Goal: Navigation & Orientation: Go to known website

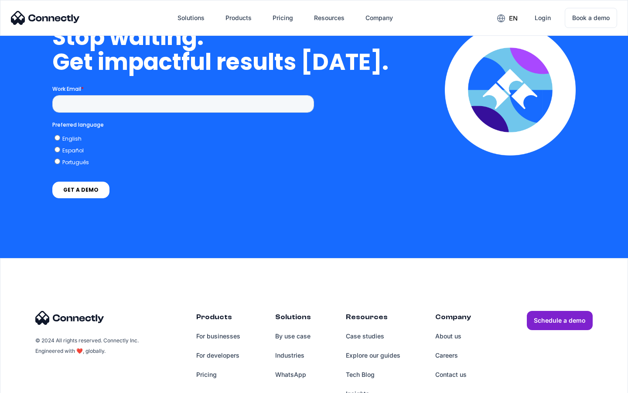
scroll to position [3588, 0]
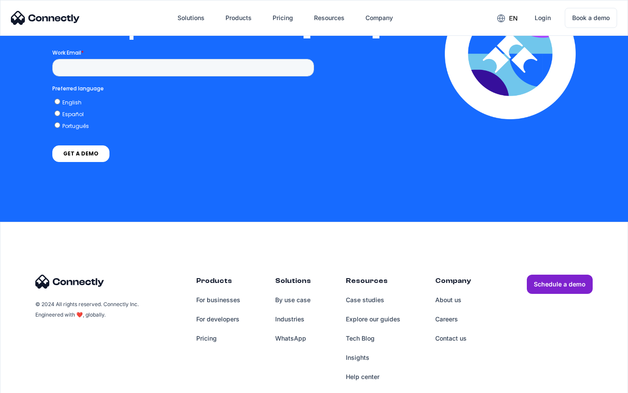
scroll to position [1907, 0]
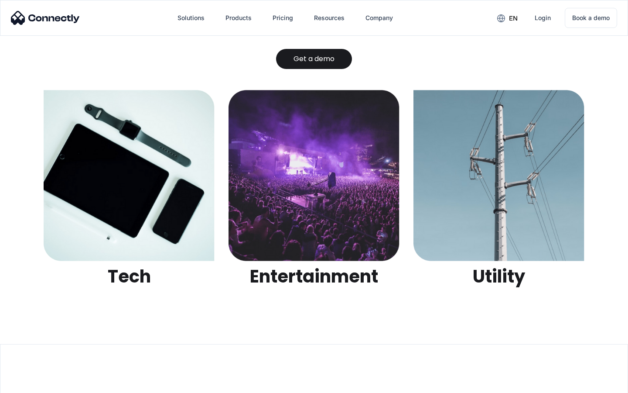
scroll to position [2752, 0]
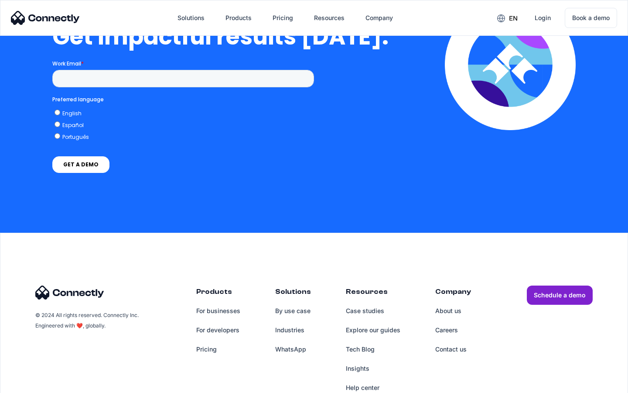
scroll to position [1917, 0]
